Goal: Information Seeking & Learning: Learn about a topic

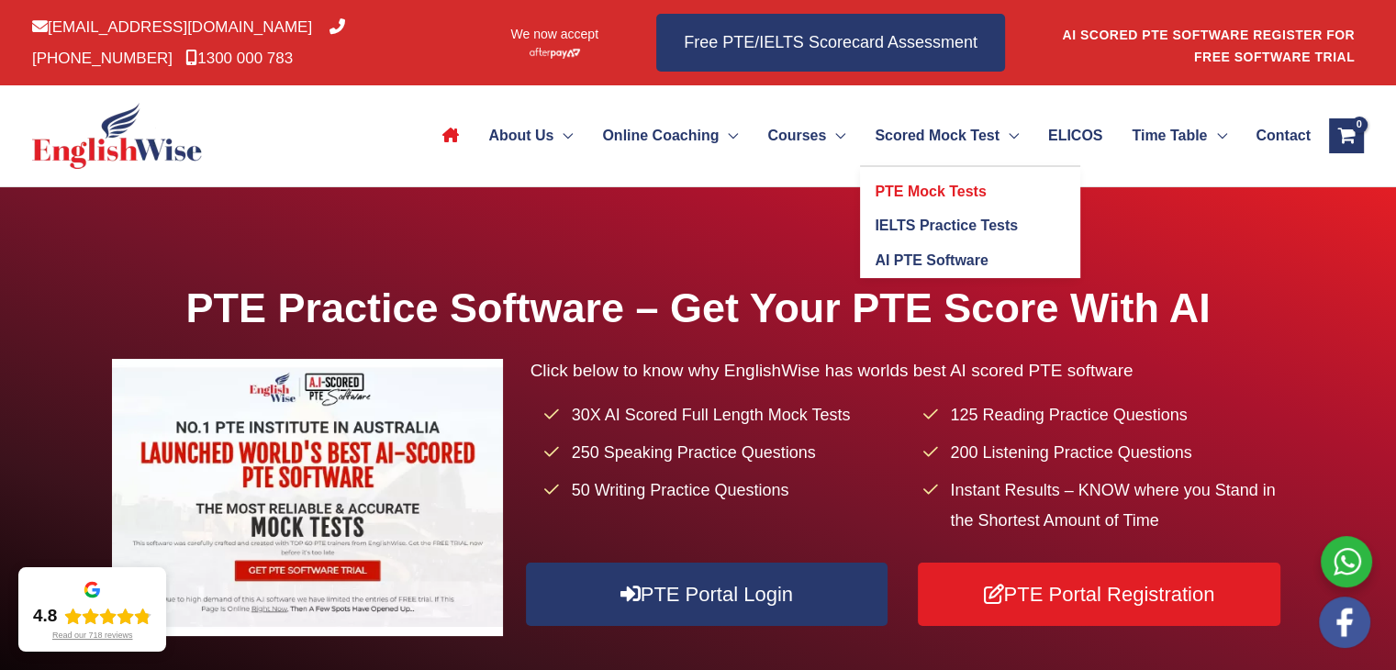
click at [910, 195] on span "PTE Mock Tests" at bounding box center [929, 192] width 111 height 16
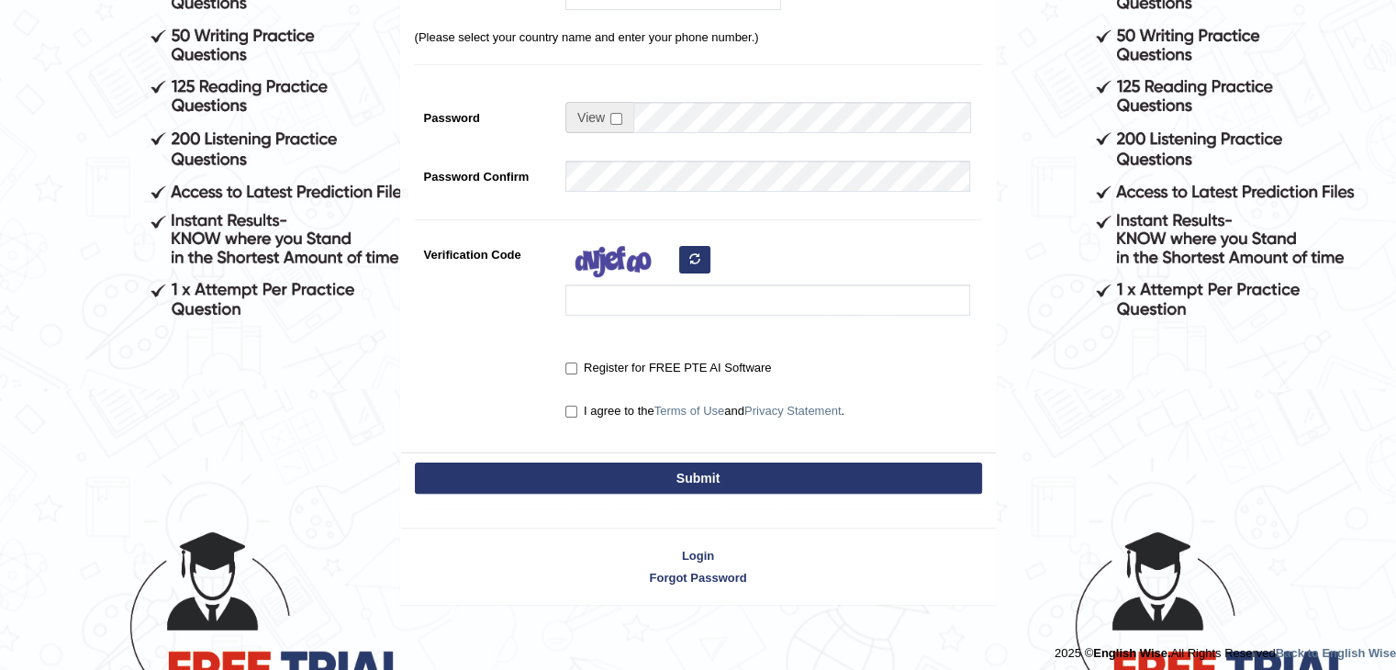
scroll to position [404, 0]
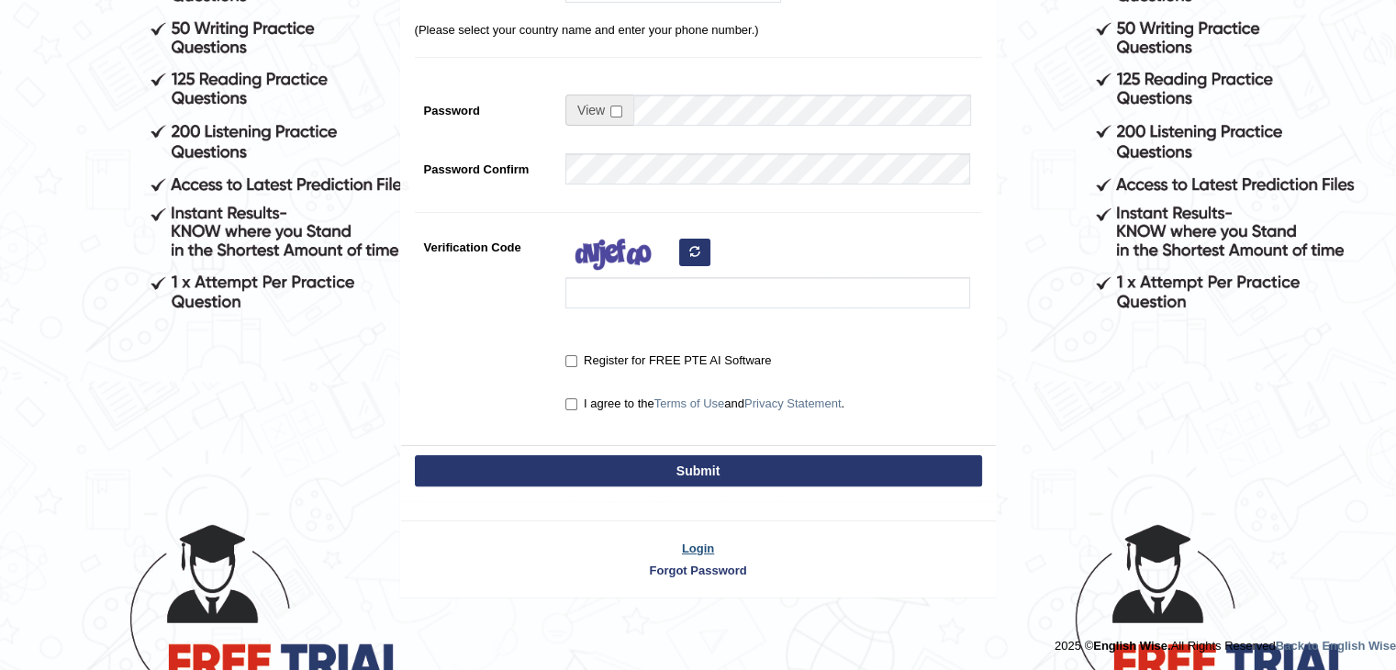
click at [700, 540] on link "Login" at bounding box center [698, 548] width 595 height 17
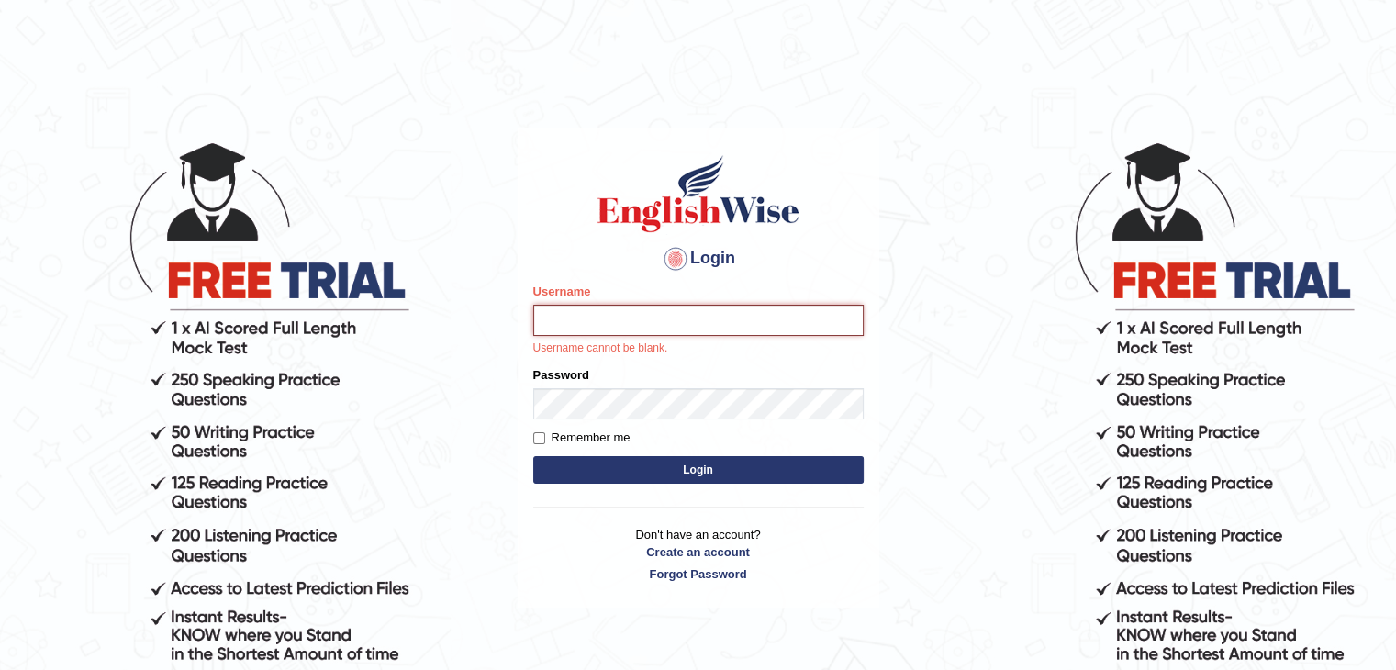
type input "nimasherpa600"
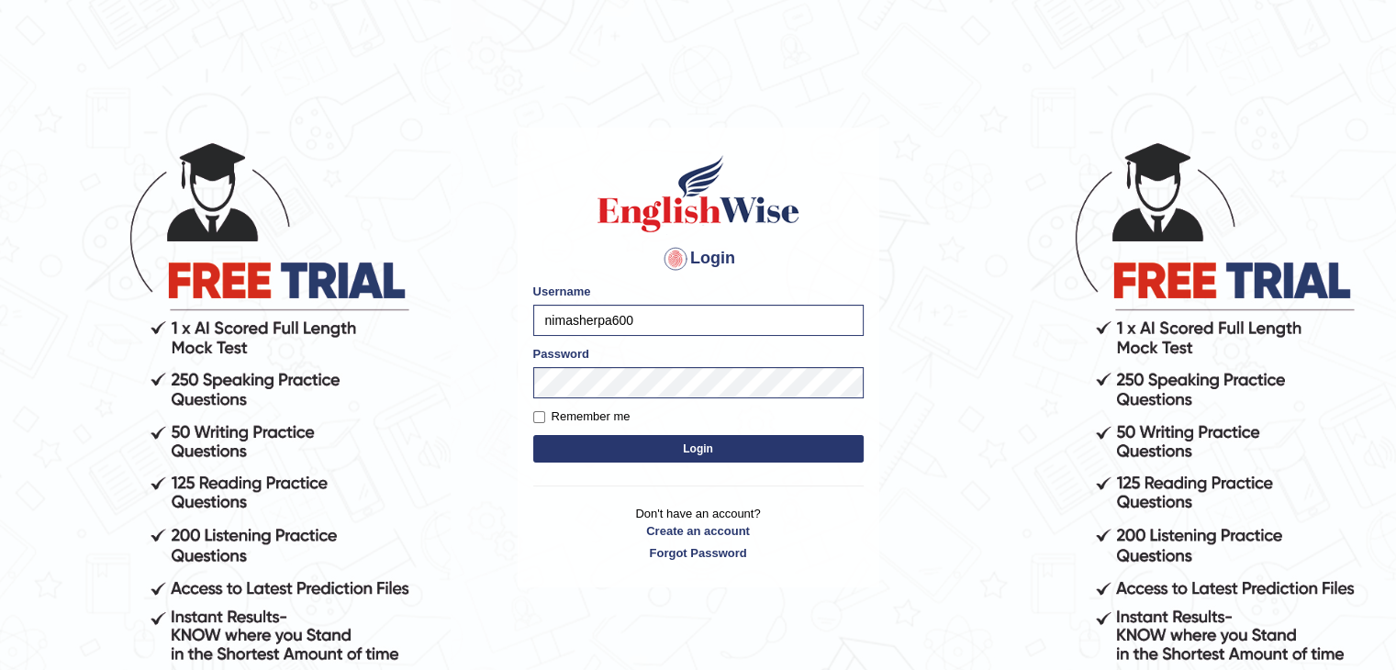
click at [686, 462] on form "Please fix the following errors: Username nimasherpa600 Password Remember me Lo…" at bounding box center [698, 375] width 330 height 184
click at [686, 453] on button "Login" at bounding box center [698, 449] width 330 height 28
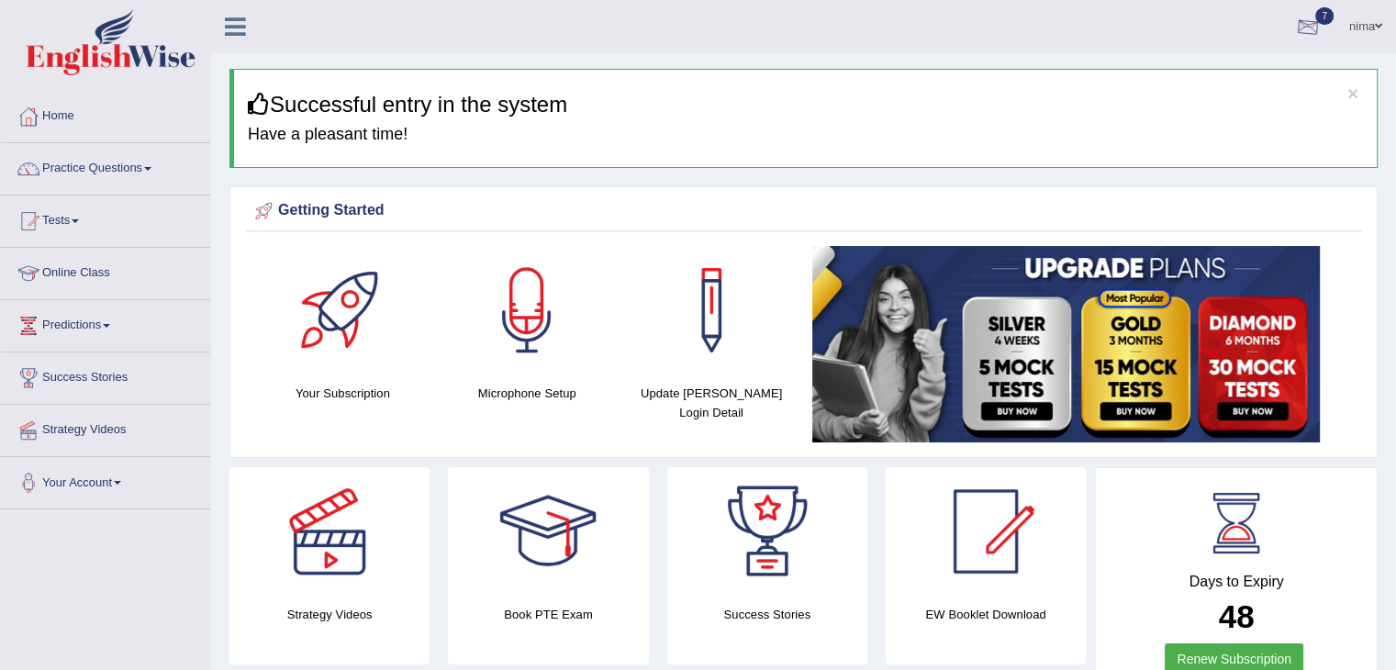
click at [1307, 33] on div at bounding box center [1308, 28] width 28 height 28
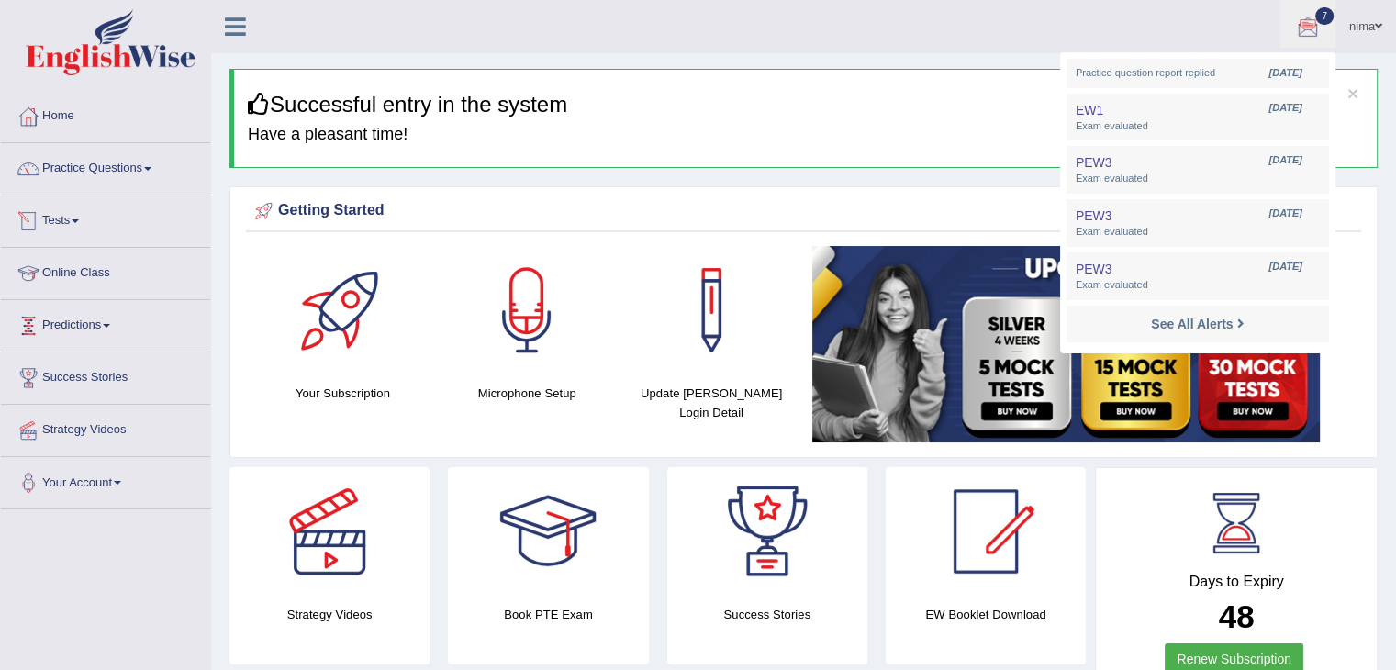
click at [62, 220] on link "Tests" at bounding box center [105, 218] width 209 height 46
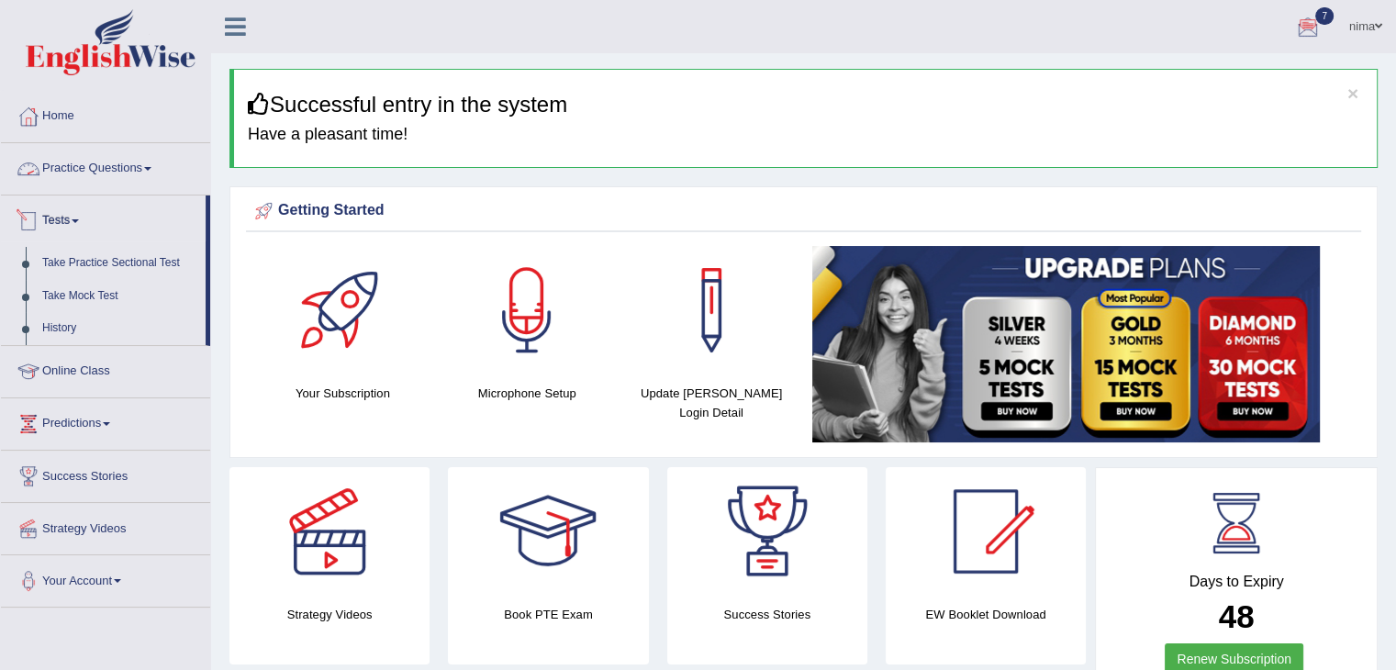
click at [115, 178] on link "Practice Questions" at bounding box center [105, 166] width 209 height 46
